Goal: Navigation & Orientation: Find specific page/section

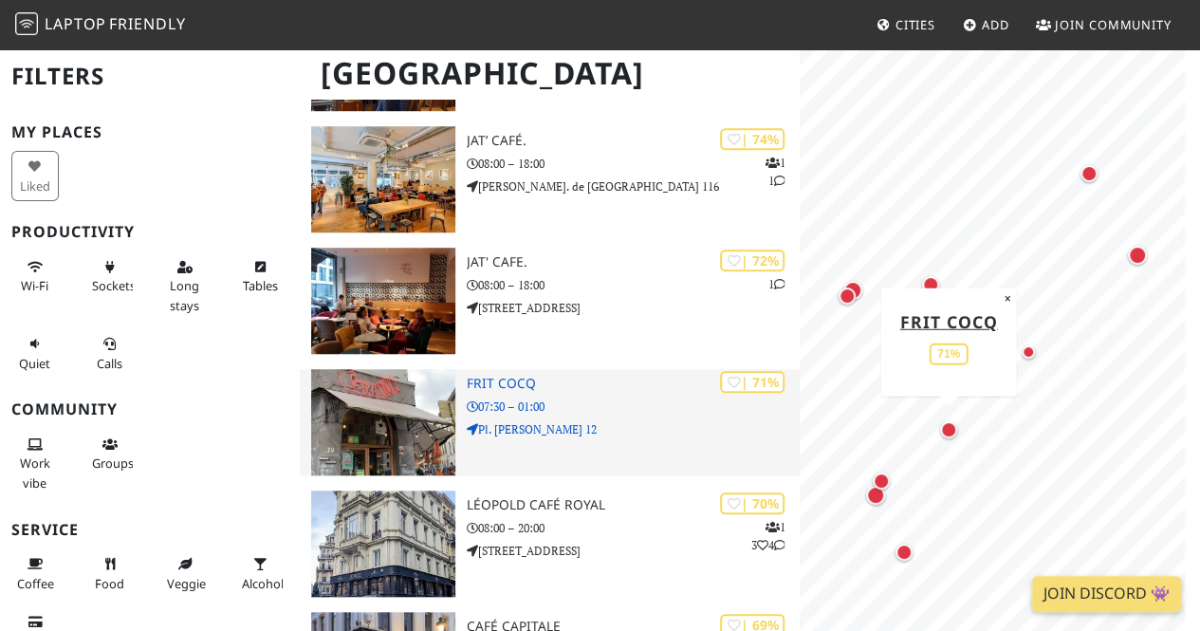
scroll to position [632, 0]
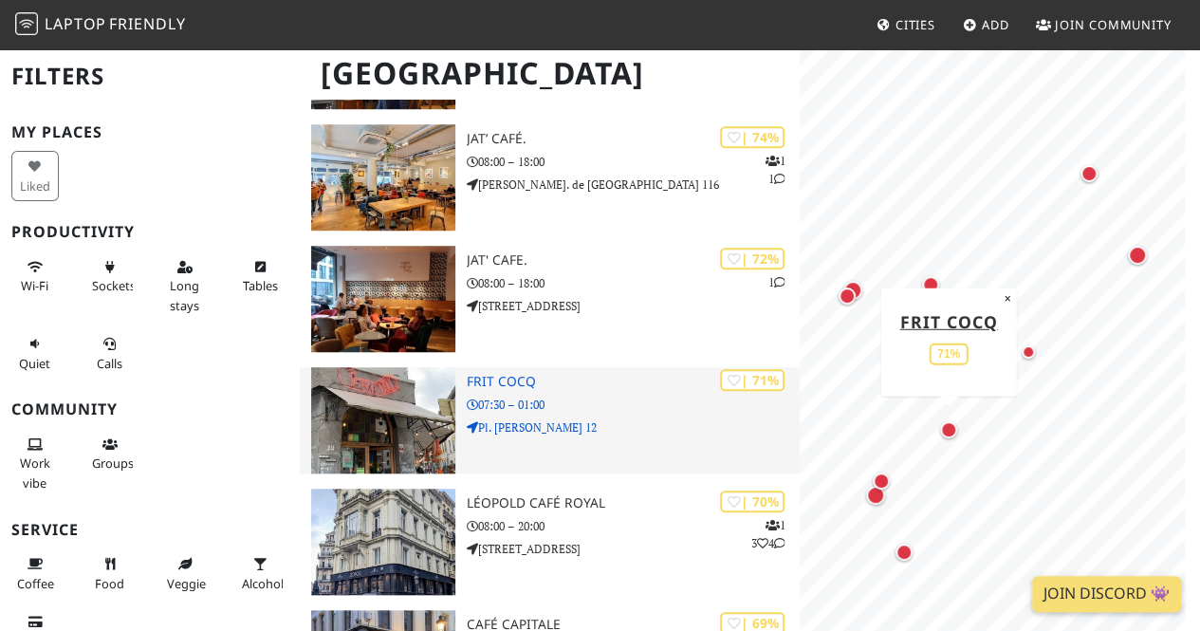
click at [675, 411] on p "07:30 – 01:00" at bounding box center [633, 405] width 333 height 18
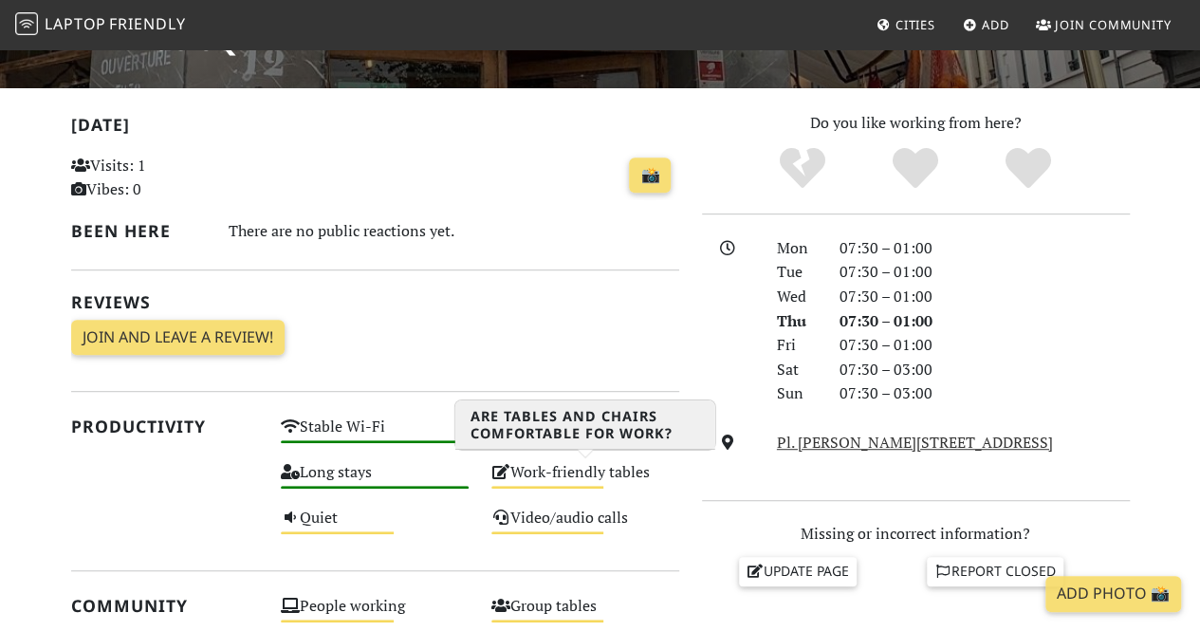
scroll to position [353, 0]
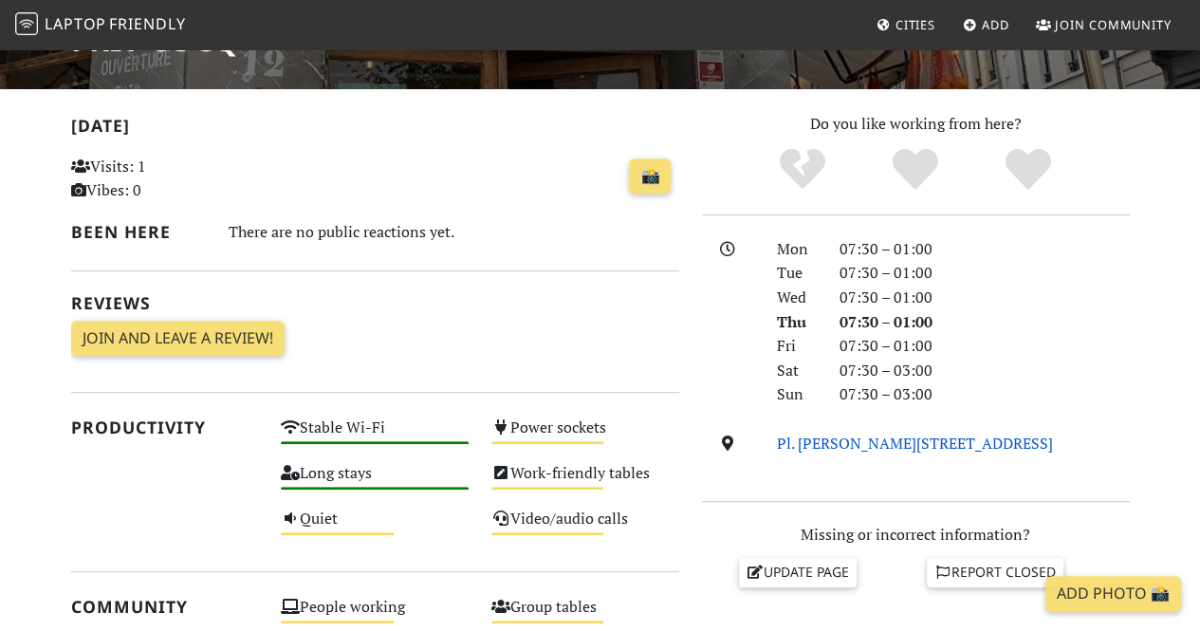
click at [782, 445] on link "Pl. [PERSON_NAME][STREET_ADDRESS]" at bounding box center [915, 443] width 276 height 21
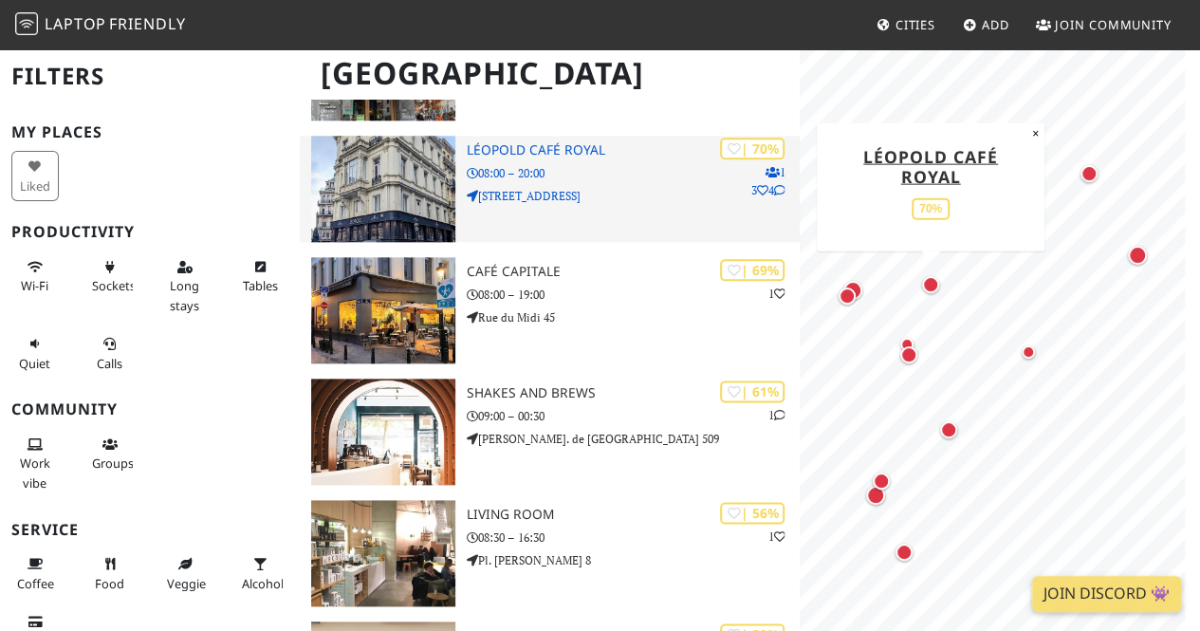
scroll to position [988, 0]
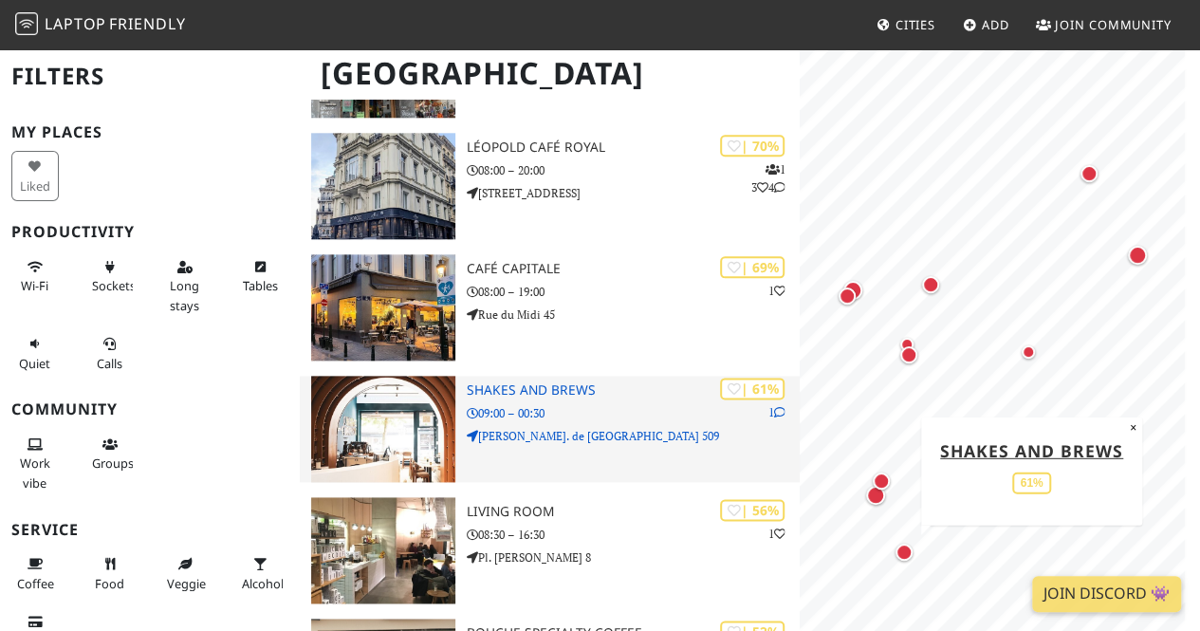
click at [573, 396] on h3 "Shakes and Brews" at bounding box center [633, 390] width 333 height 16
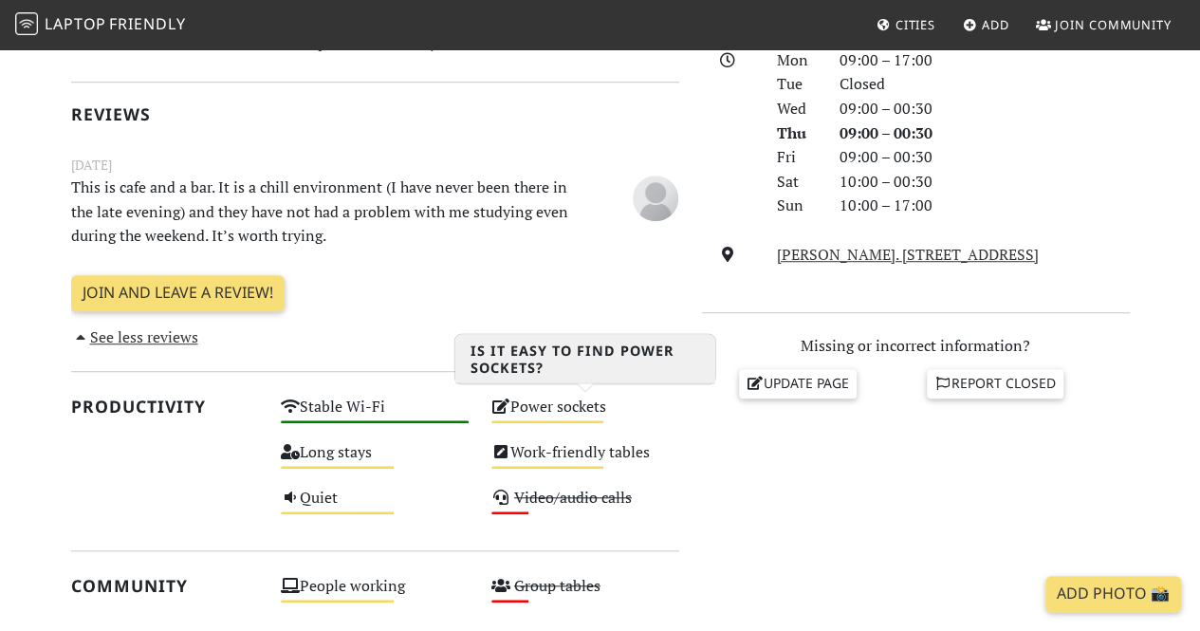
scroll to position [543, 0]
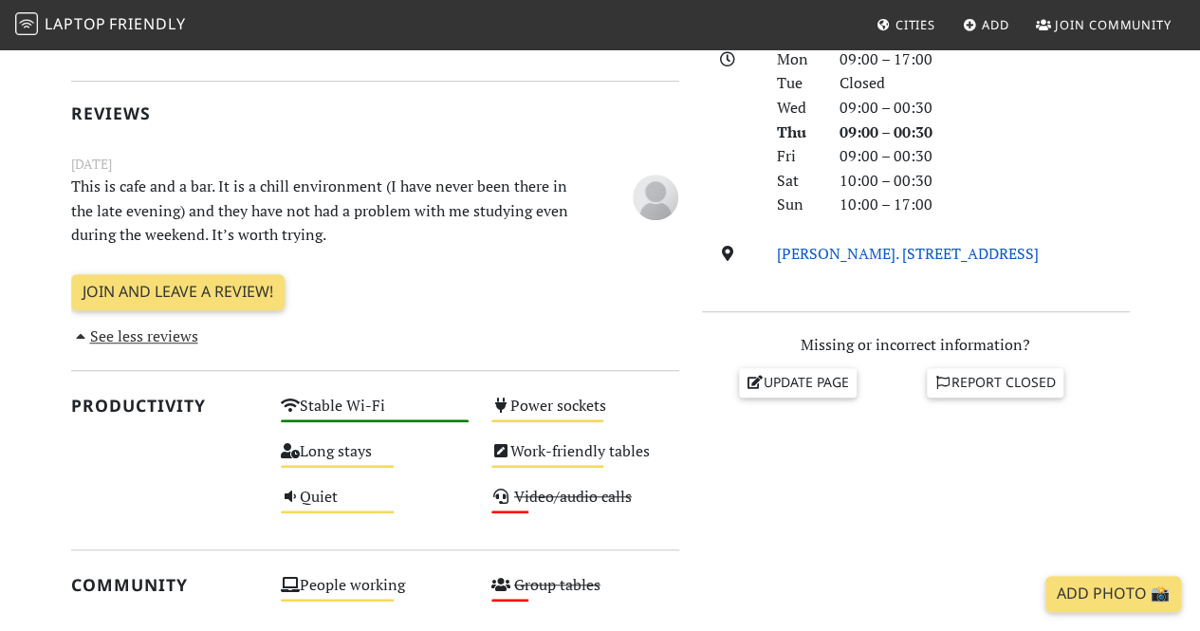
click at [799, 260] on link "[PERSON_NAME]. [STREET_ADDRESS]" at bounding box center [908, 253] width 262 height 21
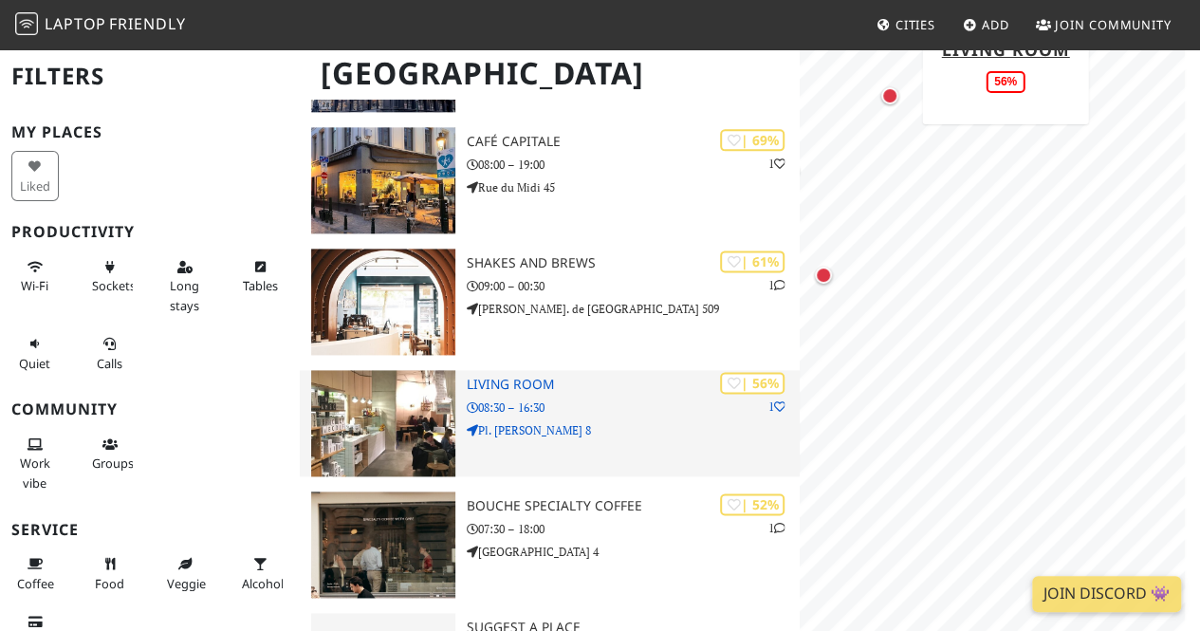
scroll to position [1217, 0]
